Goal: Information Seeking & Learning: Learn about a topic

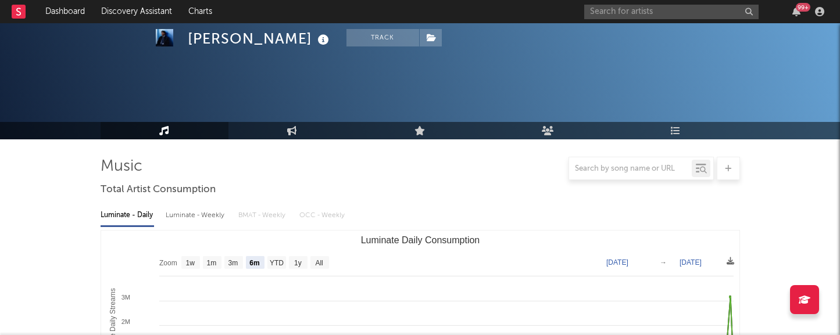
select select "6m"
select select "1w"
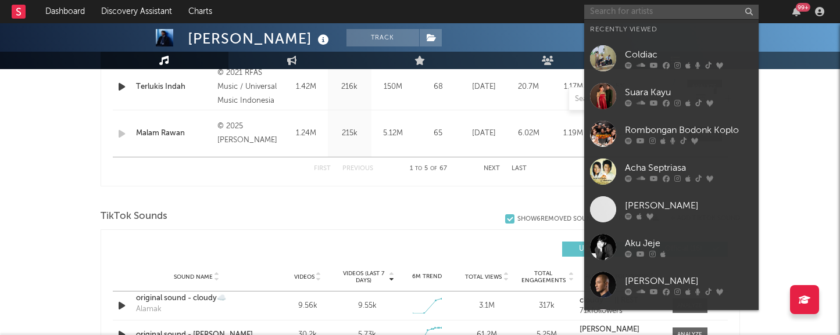
click at [607, 10] on input "text" at bounding box center [671, 12] width 174 height 15
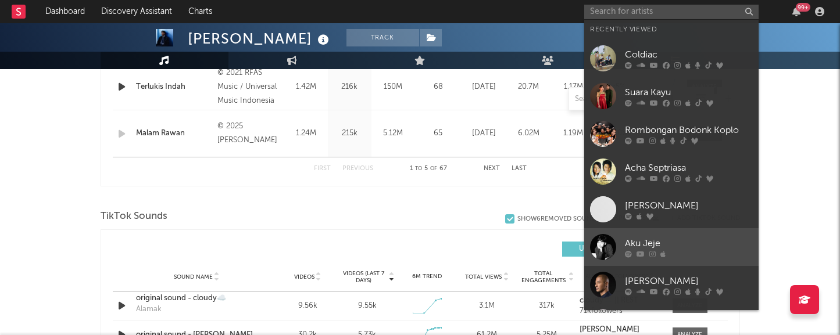
click at [639, 242] on div "Aku Jeje" at bounding box center [689, 244] width 128 height 14
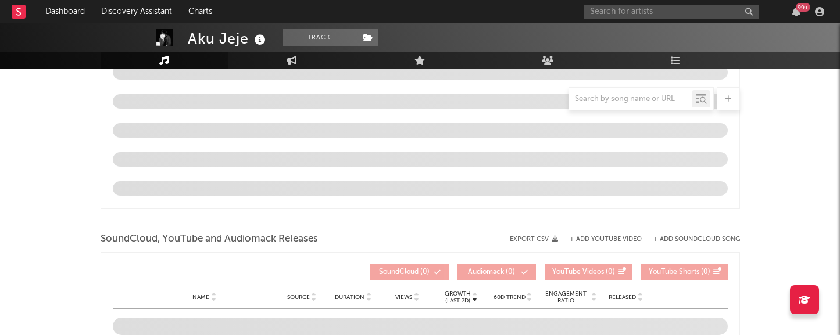
scroll to position [1209, 0]
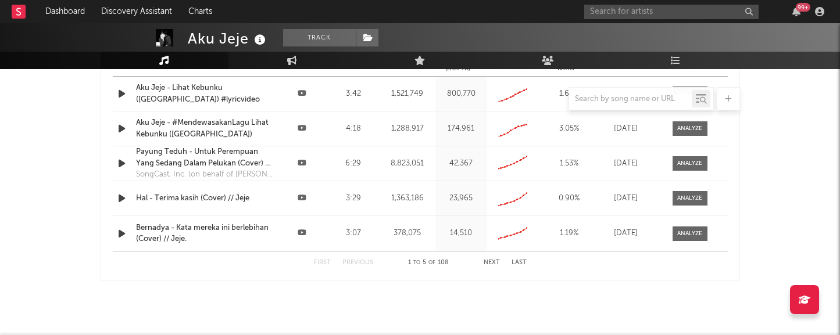
select select "6m"
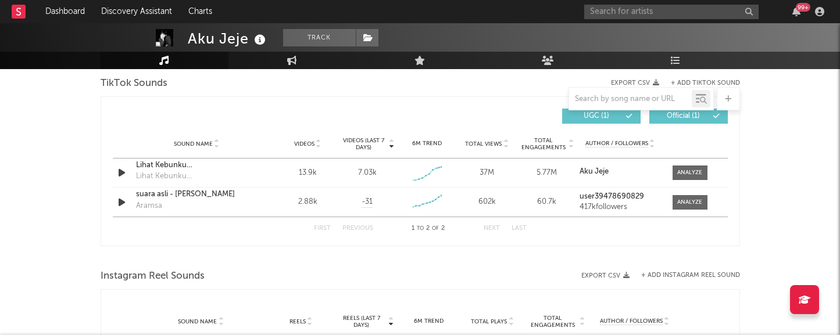
scroll to position [783, 0]
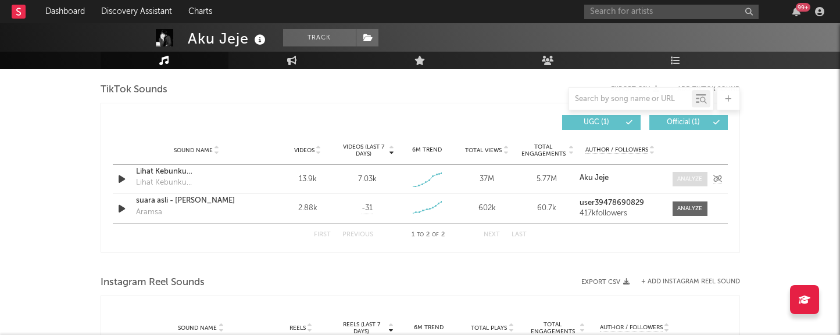
click at [697, 182] on div at bounding box center [689, 179] width 25 height 9
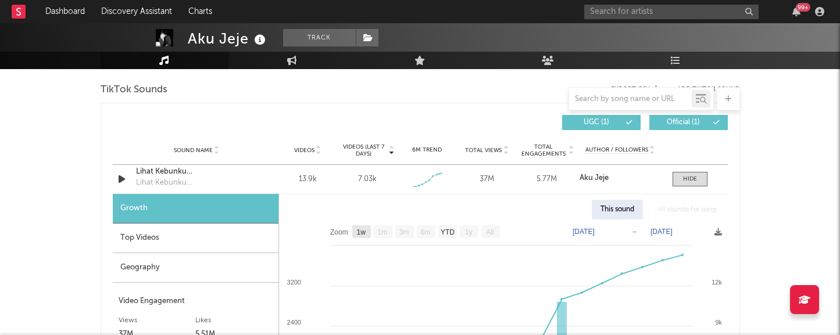
click at [361, 229] on text "1w" at bounding box center [360, 232] width 9 height 8
select select "1w"
type input "[DATE]"
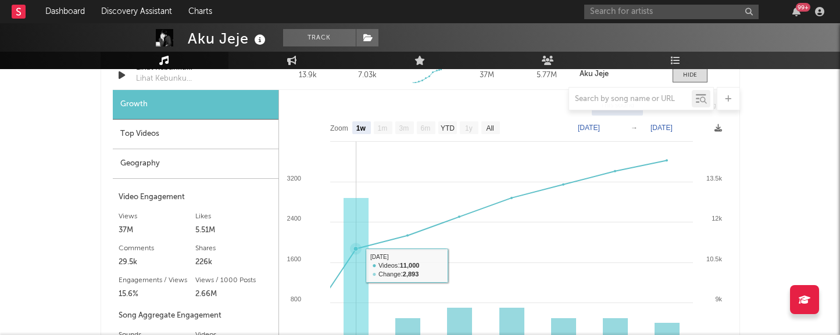
scroll to position [887, 0]
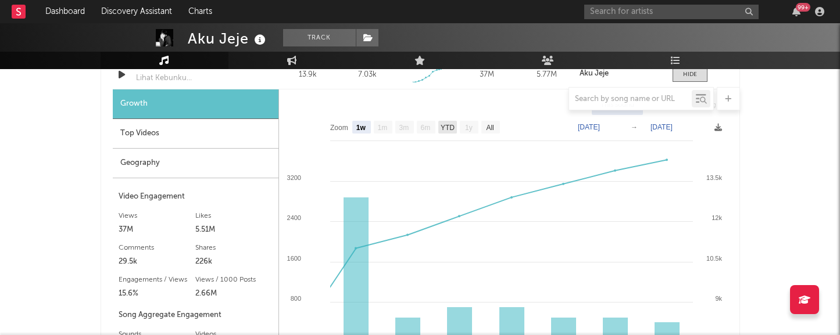
click at [449, 126] on text "YTD" at bounding box center [447, 128] width 14 height 8
select select "YTD"
type input "[DATE]"
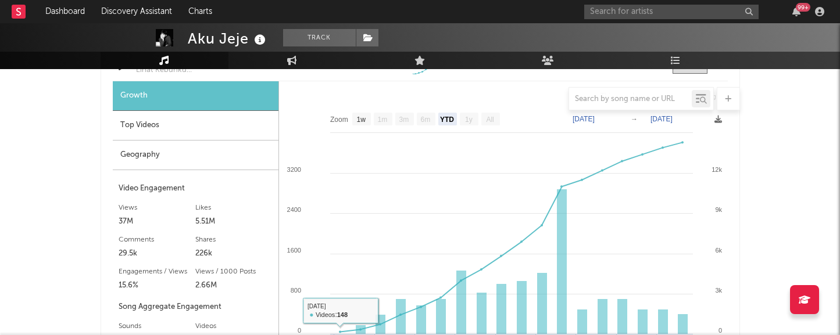
scroll to position [868, 0]
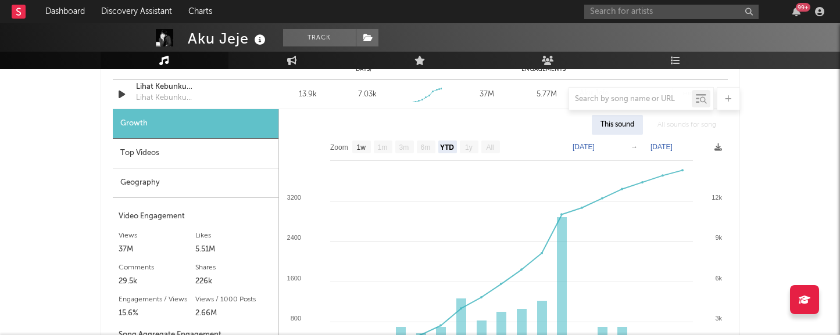
click at [165, 156] on div "Top Videos" at bounding box center [196, 154] width 166 height 30
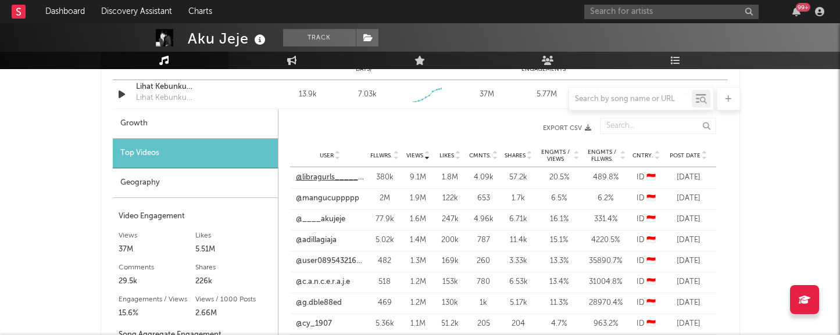
click at [316, 176] on link "@libragurls________" at bounding box center [330, 178] width 69 height 12
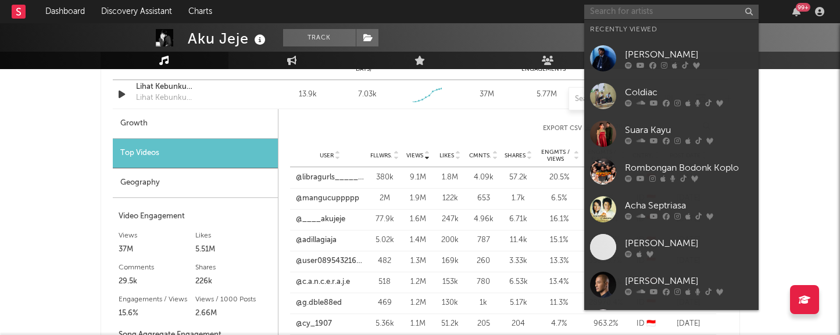
click at [626, 12] on input "text" at bounding box center [671, 12] width 174 height 15
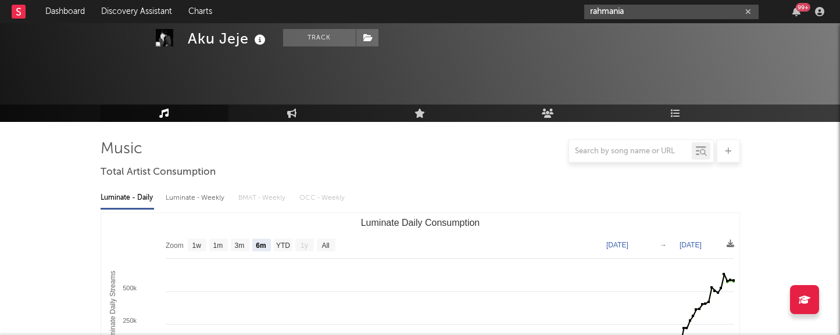
scroll to position [0, 0]
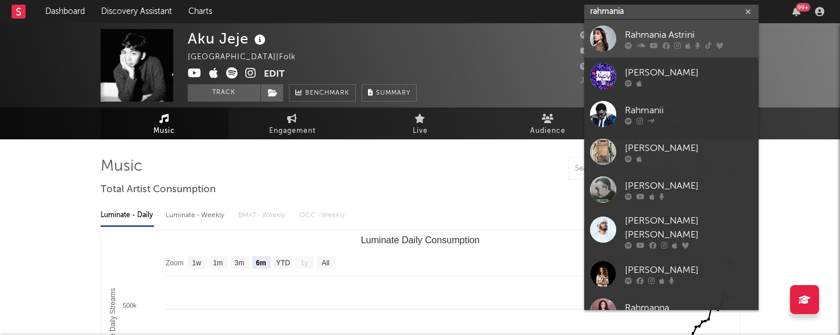
type input "rahmania"
click at [650, 34] on div "Rahmania Astrini" at bounding box center [689, 35] width 128 height 14
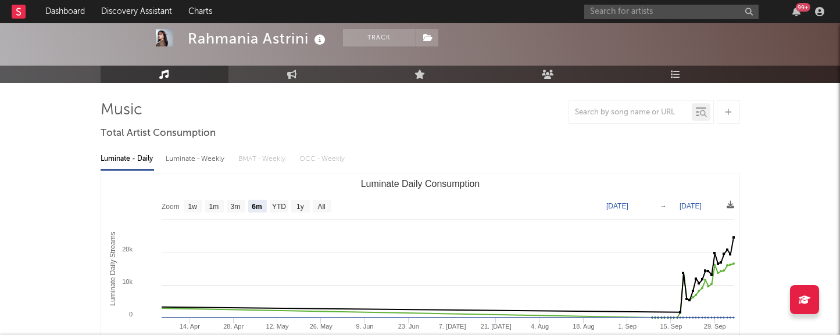
scroll to position [68, 0]
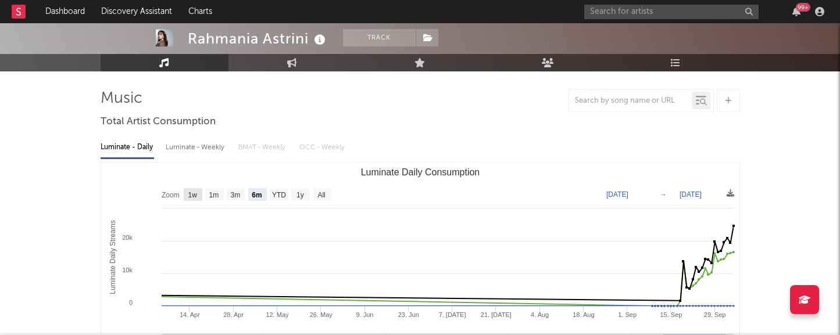
click at [195, 194] on text "1w" at bounding box center [192, 195] width 9 height 8
select select "1w"
type input "[DATE]"
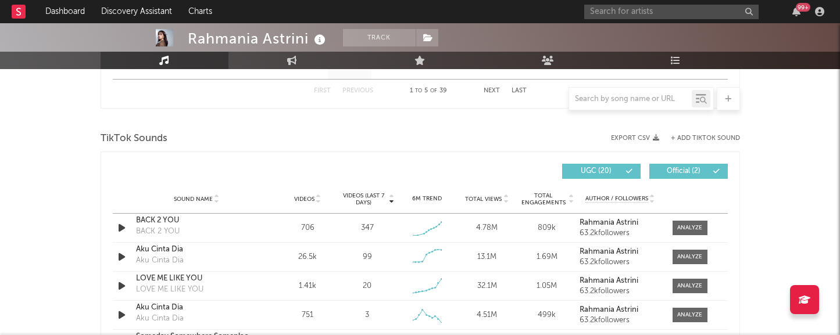
scroll to position [736, 0]
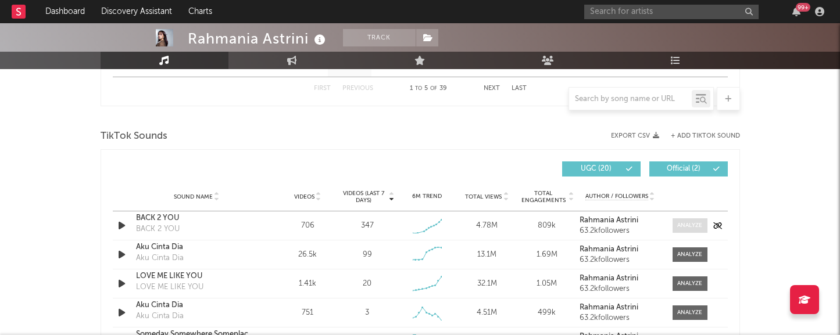
click at [681, 229] on div at bounding box center [689, 225] width 25 height 9
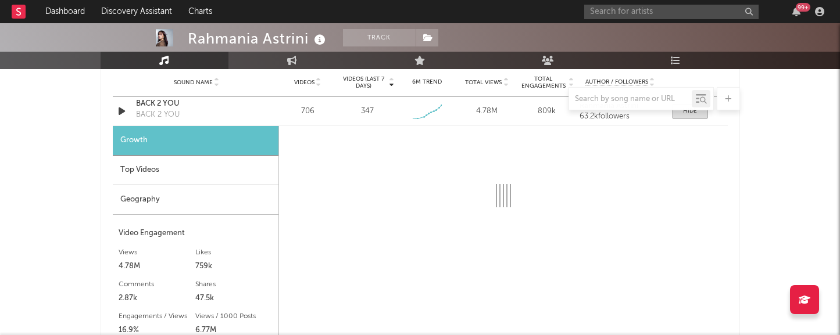
select select "1w"
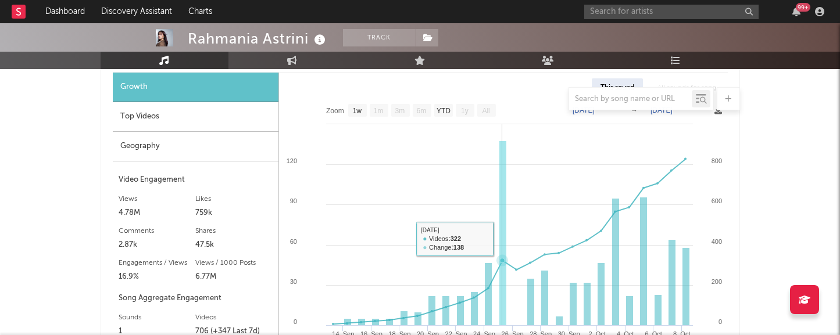
scroll to position [905, 0]
